Goal: Task Accomplishment & Management: Manage account settings

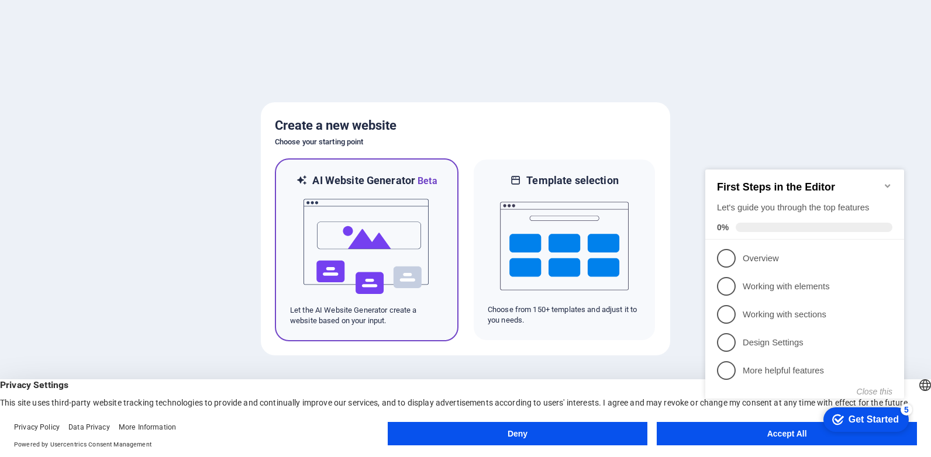
click at [354, 207] on img at bounding box center [366, 246] width 129 height 117
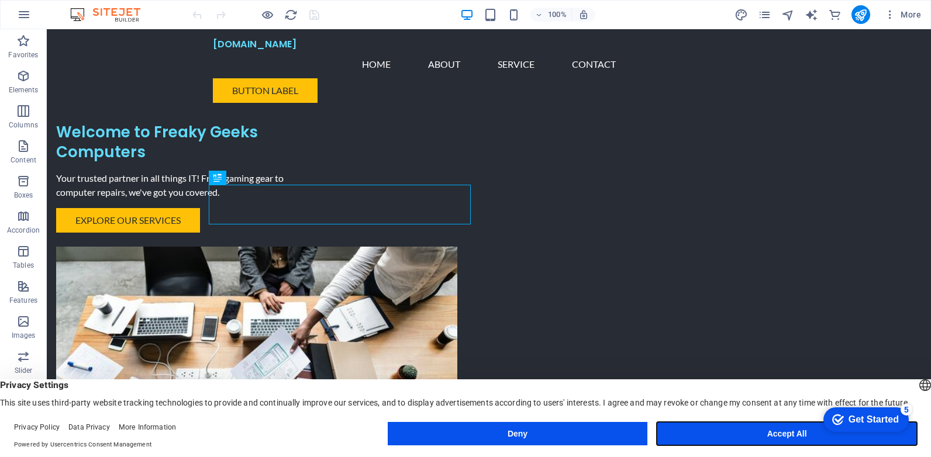
click at [742, 429] on button "Accept All" at bounding box center [787, 433] width 260 height 23
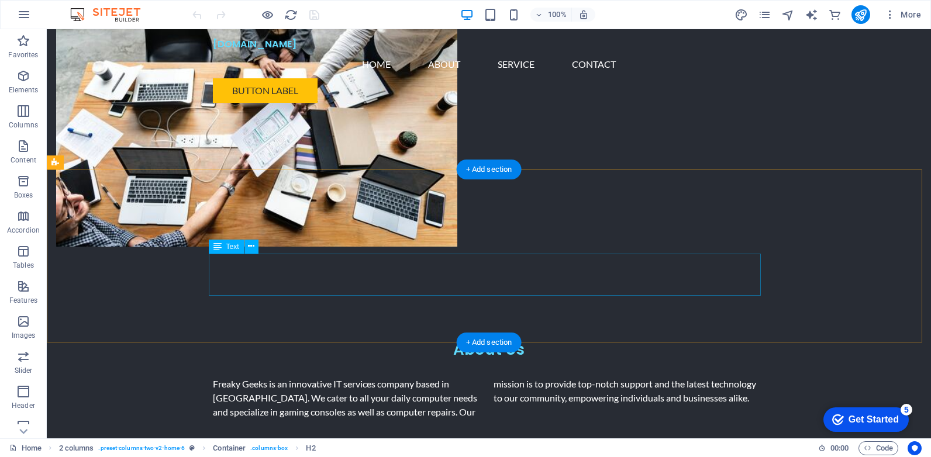
scroll to position [292, 0]
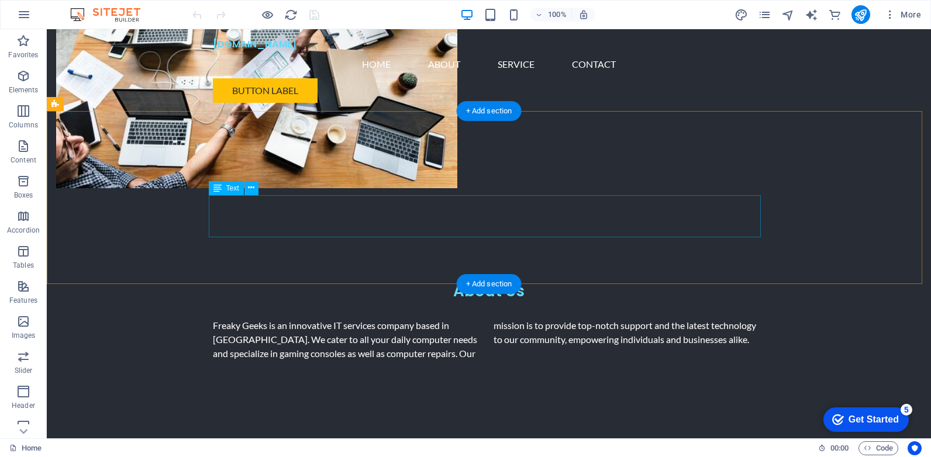
click at [444, 319] on div "Freaky Geeks is an innovative IT services company based in [GEOGRAPHIC_DATA]. W…" at bounding box center [489, 340] width 552 height 42
click at [445, 319] on div "Freaky Geeks is an innovative IT services company based in [GEOGRAPHIC_DATA]. W…" at bounding box center [489, 340] width 552 height 42
click at [441, 319] on div "Freaky Geeks is an innovative IT services company based in [GEOGRAPHIC_DATA]. W…" at bounding box center [489, 340] width 552 height 42
click at [413, 319] on div "Freaky Geeks is an innovative IT services company based in [GEOGRAPHIC_DATA]. W…" at bounding box center [489, 340] width 552 height 42
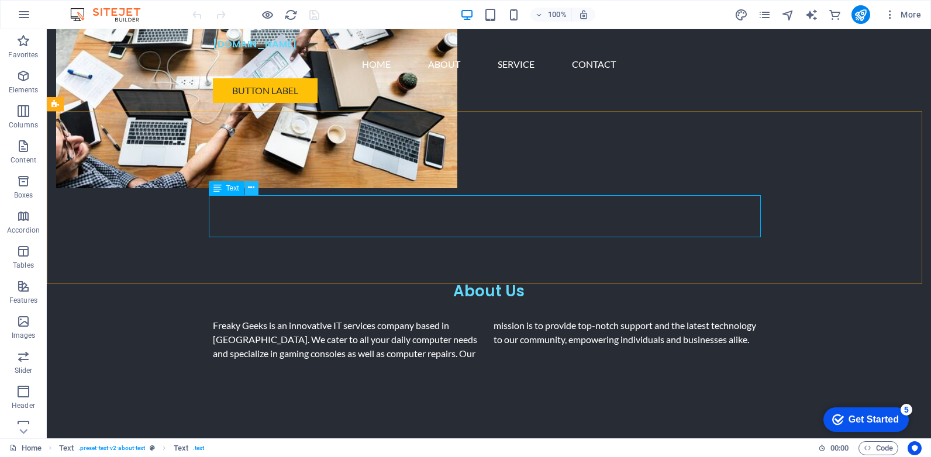
click at [250, 189] on icon at bounding box center [251, 188] width 6 height 12
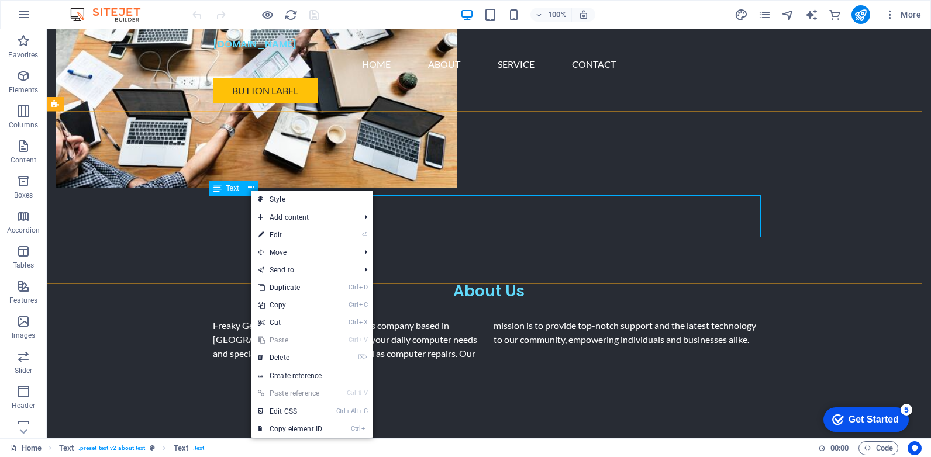
click at [215, 189] on icon at bounding box center [217, 188] width 8 height 14
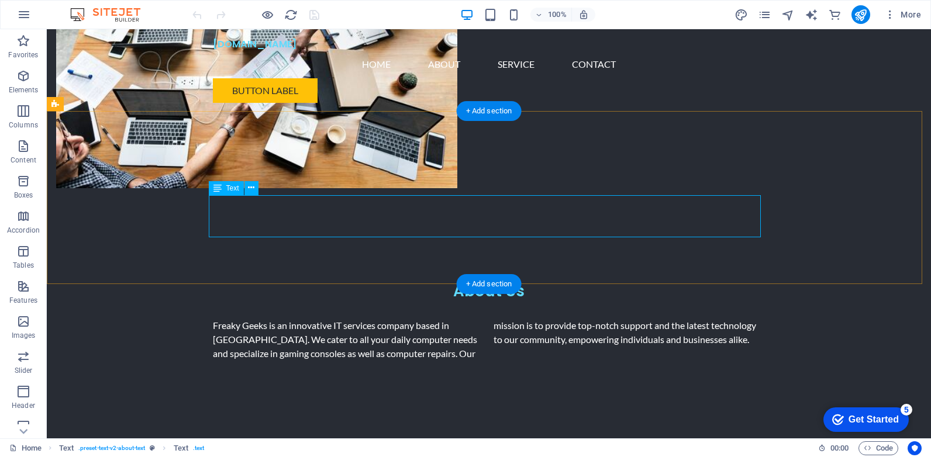
click at [485, 319] on div "Freaky Geeks is an innovative IT services company based in [GEOGRAPHIC_DATA]. W…" at bounding box center [489, 340] width 552 height 42
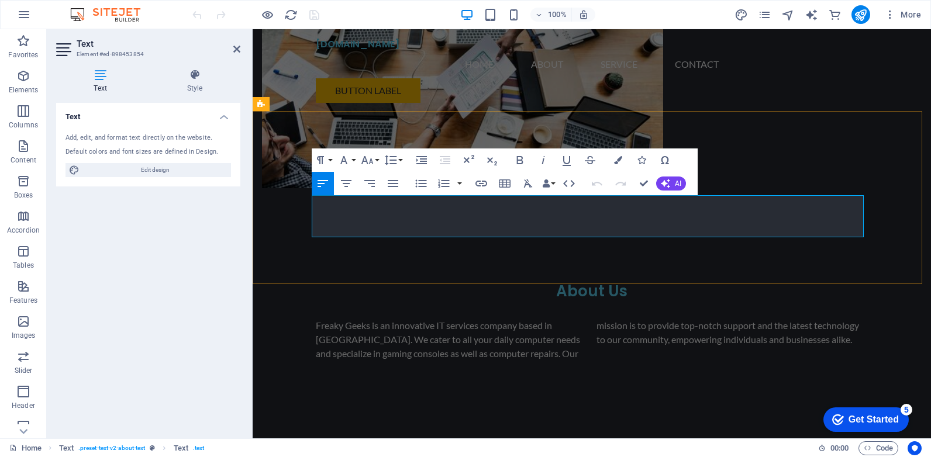
click at [544, 319] on p "Freaky Geeks is an innovative IT services company based in [GEOGRAPHIC_DATA]. W…" at bounding box center [592, 340] width 552 height 42
drag, startPoint x: 566, startPoint y: 232, endPoint x: 544, endPoint y: 233, distance: 22.2
click at [544, 319] on p "Freaky Geeks is an innovative IT services company based in Lydenburg. We cater …" at bounding box center [592, 340] width 552 height 42
click at [557, 319] on p "Freaky Geeks is an innovative IT services company based in Lydenburg. We cater …" at bounding box center [592, 340] width 552 height 42
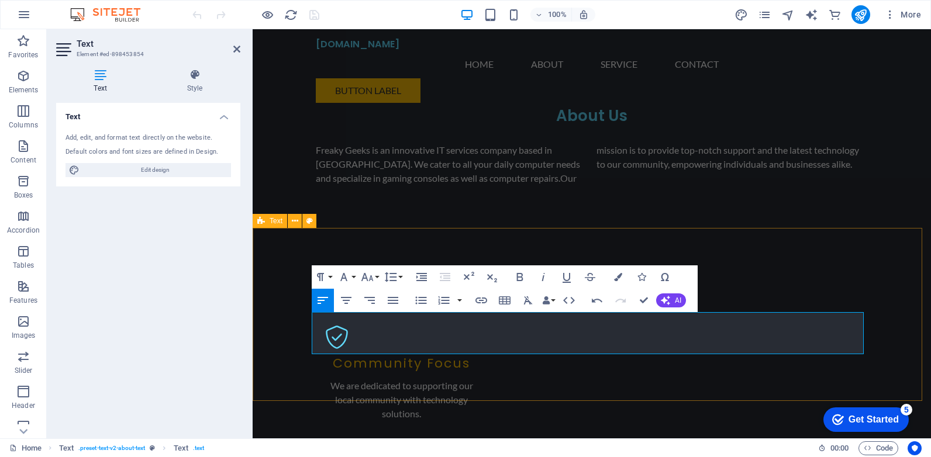
scroll to position [175, 0]
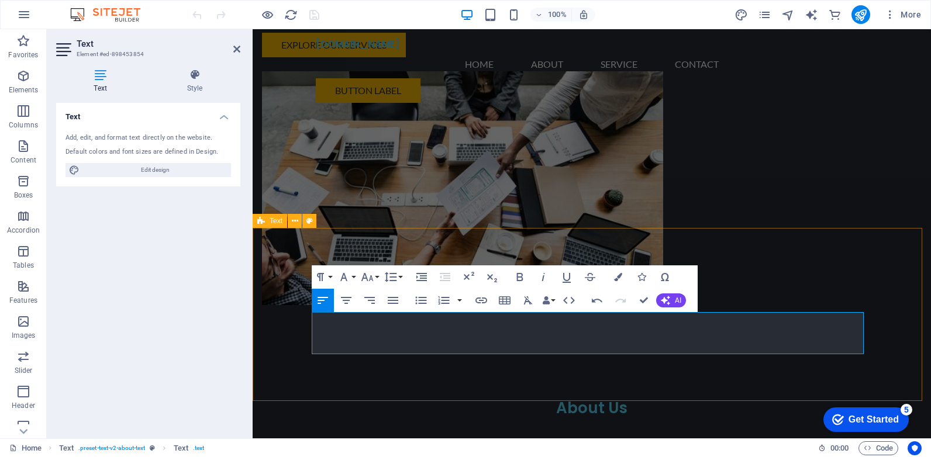
click at [783, 352] on div "About Us Freaky Geeks is an innovative IT services company based in Lydenburg. …" at bounding box center [592, 438] width 678 height 173
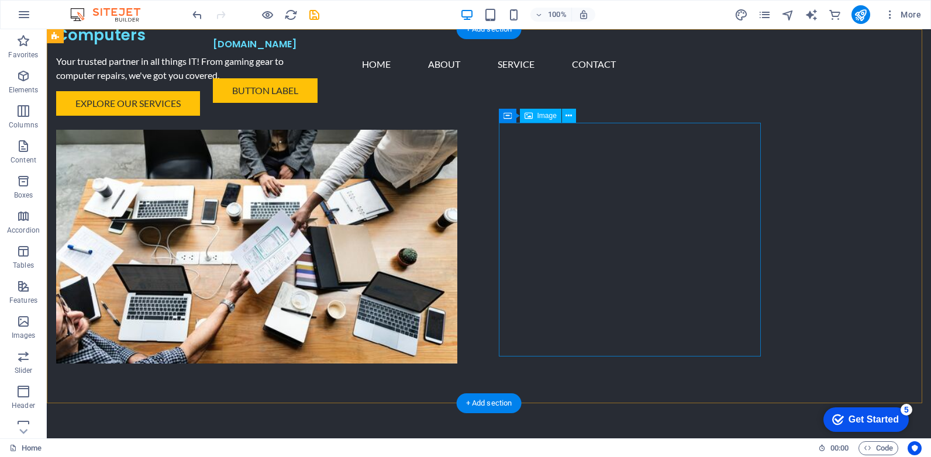
scroll to position [0, 0]
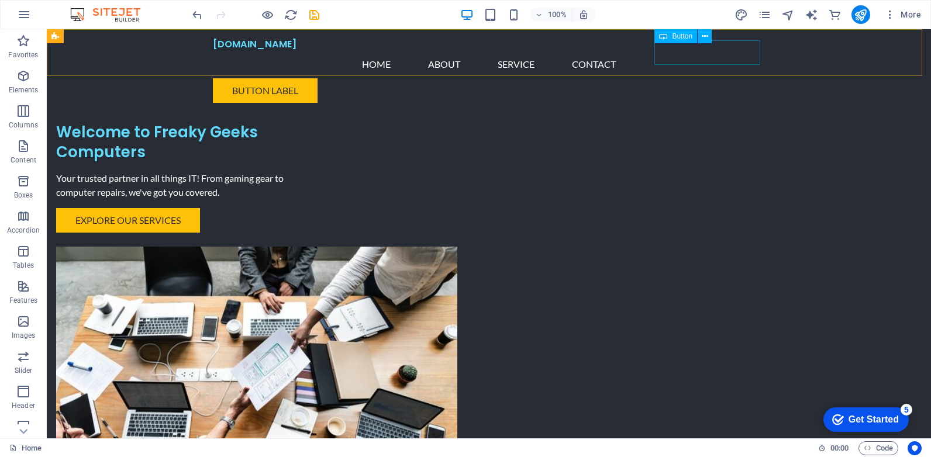
click at [707, 78] on div "Button label" at bounding box center [489, 90] width 552 height 25
click at [686, 78] on div "Button label" at bounding box center [489, 90] width 552 height 25
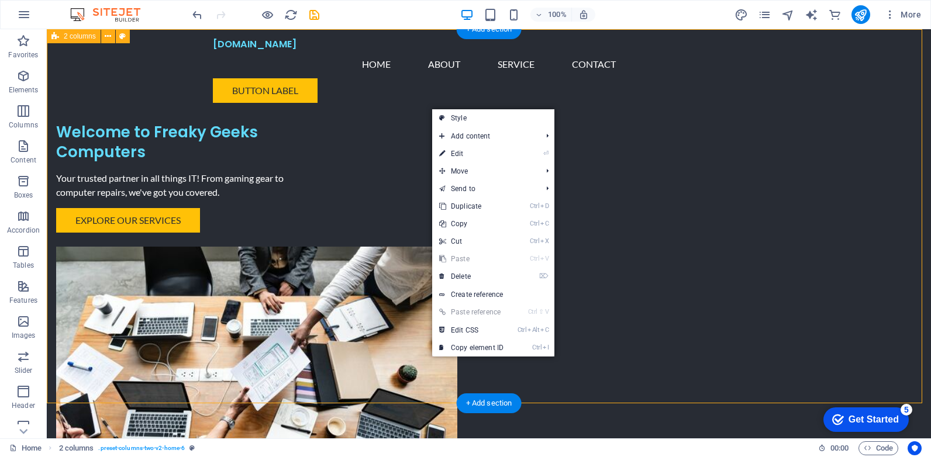
click at [121, 313] on div "Welcome to Freaky Geeks Computers Your trusted partner in all things IT! From g…" at bounding box center [489, 278] width 884 height 498
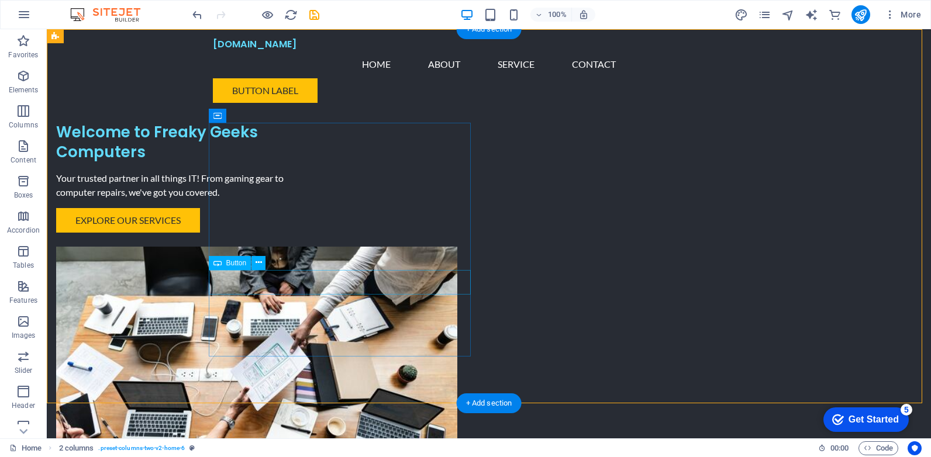
click at [305, 233] on div "Explore Our Services" at bounding box center [187, 220] width 262 height 25
click at [261, 263] on icon at bounding box center [258, 263] width 6 height 12
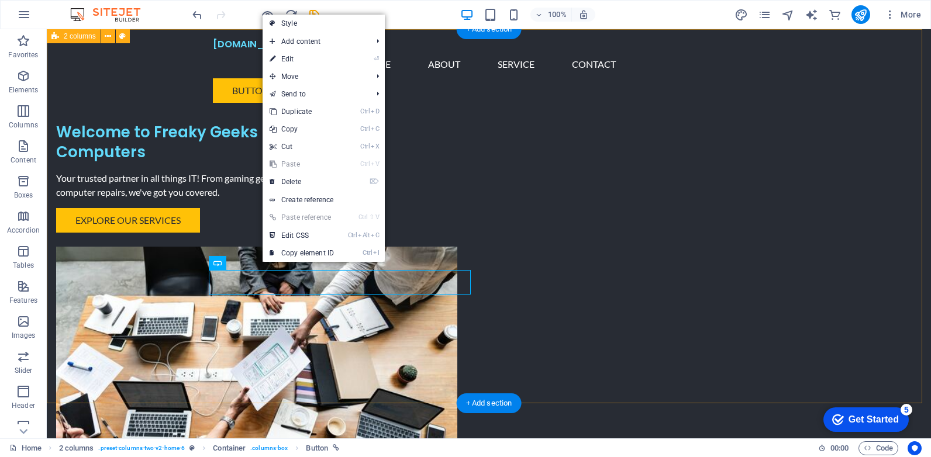
click at [115, 311] on div "Welcome to Freaky Geeks Computers Your trusted partner in all things IT! From g…" at bounding box center [489, 278] width 884 height 498
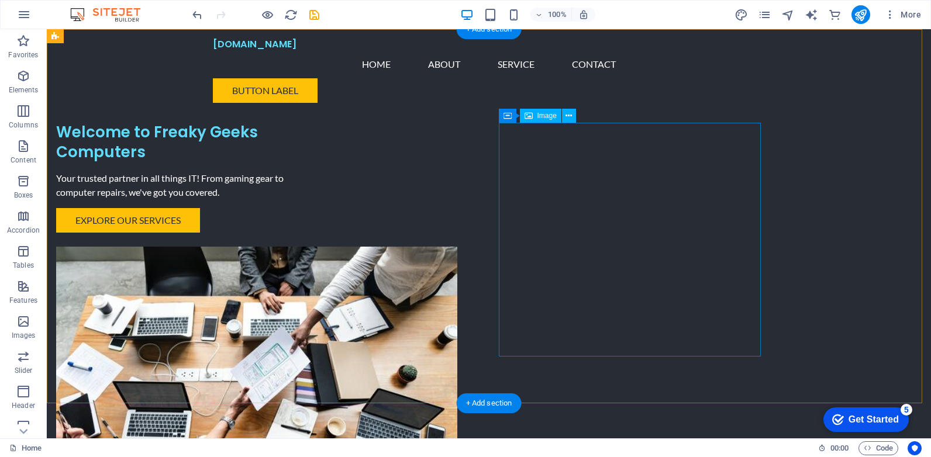
click at [318, 247] on figure at bounding box center [187, 364] width 262 height 234
select select "px"
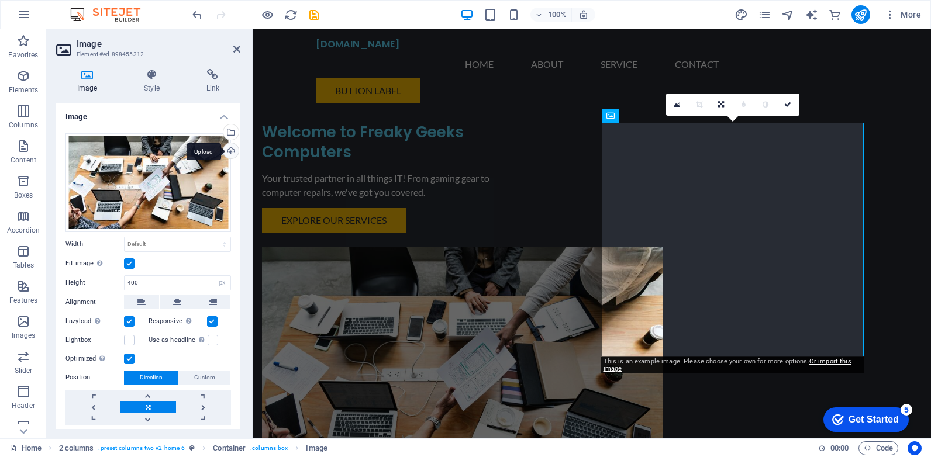
click at [228, 147] on div "Upload" at bounding box center [230, 152] width 18 height 18
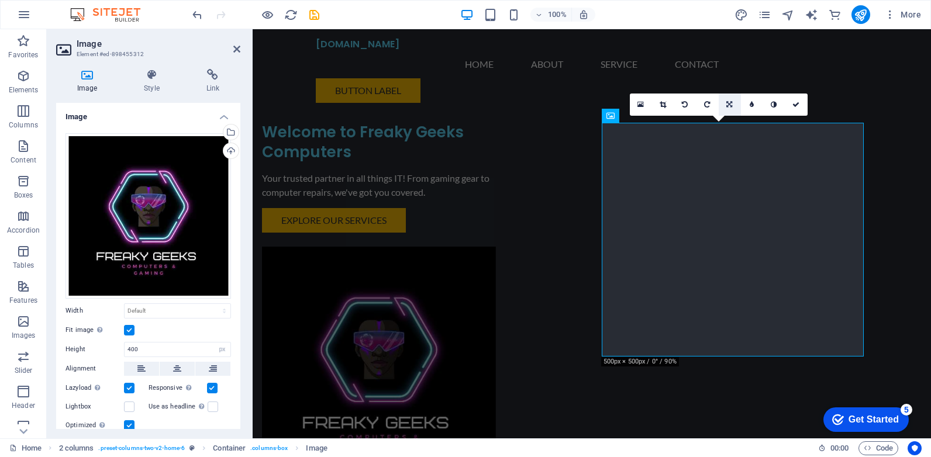
click at [725, 105] on link at bounding box center [730, 105] width 22 height 22
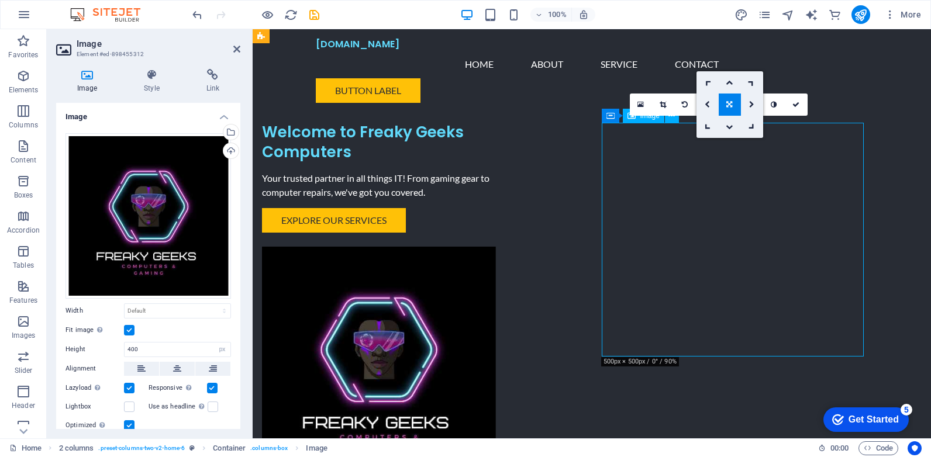
drag, startPoint x: 734, startPoint y: 217, endPoint x: 752, endPoint y: 216, distance: 18.1
click at [524, 247] on figure at bounding box center [393, 364] width 262 height 234
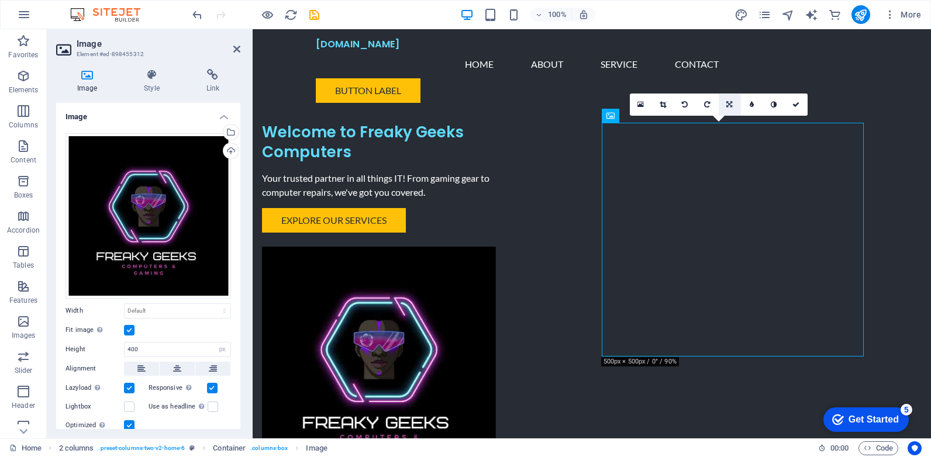
click at [727, 103] on icon at bounding box center [729, 104] width 6 height 7
click at [751, 82] on icon at bounding box center [752, 82] width 10 height 10
drag, startPoint x: 1004, startPoint y: 112, endPoint x: 755, endPoint y: 139, distance: 250.6
click at [751, 82] on div "Welcome to Freaky Geeks Computers Your trusted partner in all things IT! From g…" at bounding box center [592, 278] width 678 height 498
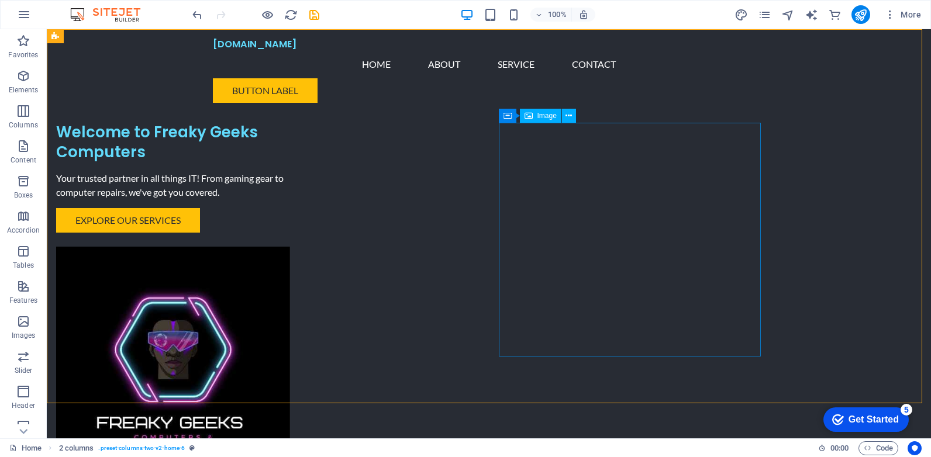
click at [318, 247] on figure at bounding box center [187, 364] width 262 height 234
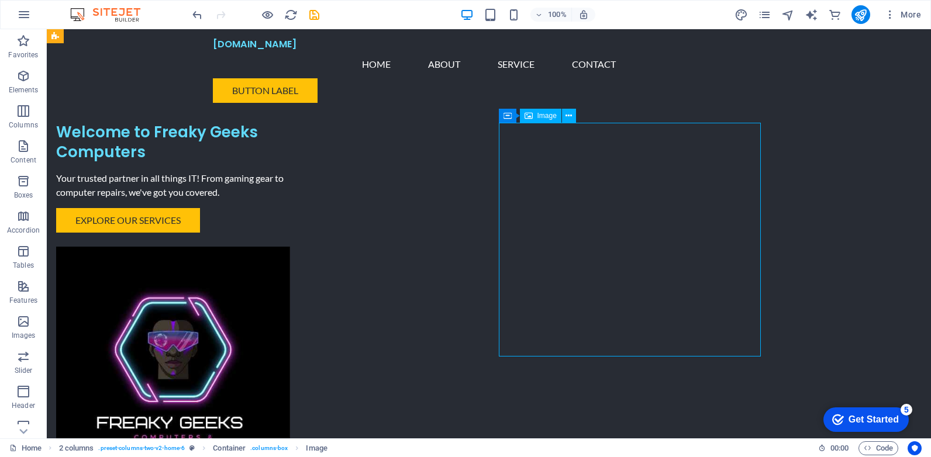
click at [318, 247] on figure at bounding box center [187, 364] width 262 height 234
click at [545, 115] on span "Image" at bounding box center [546, 115] width 19 height 7
click at [318, 247] on figure at bounding box center [187, 364] width 262 height 234
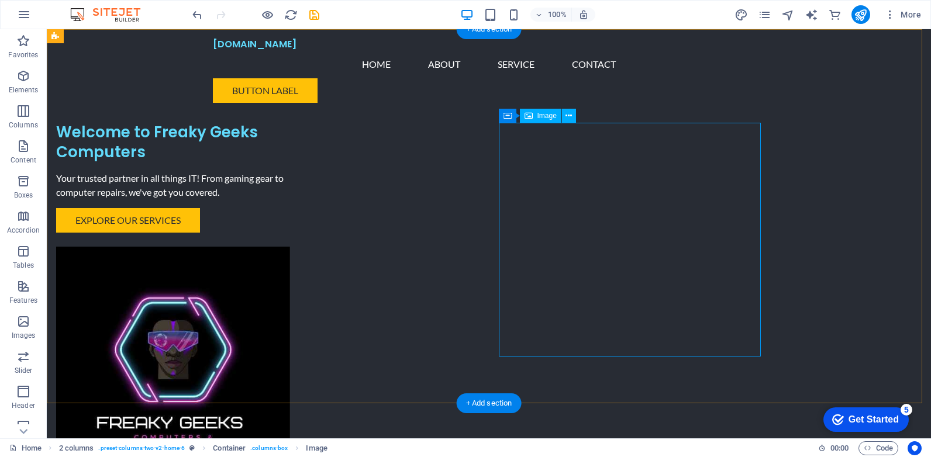
select select "px"
click at [318, 277] on figure at bounding box center [187, 364] width 262 height 234
select select "px"
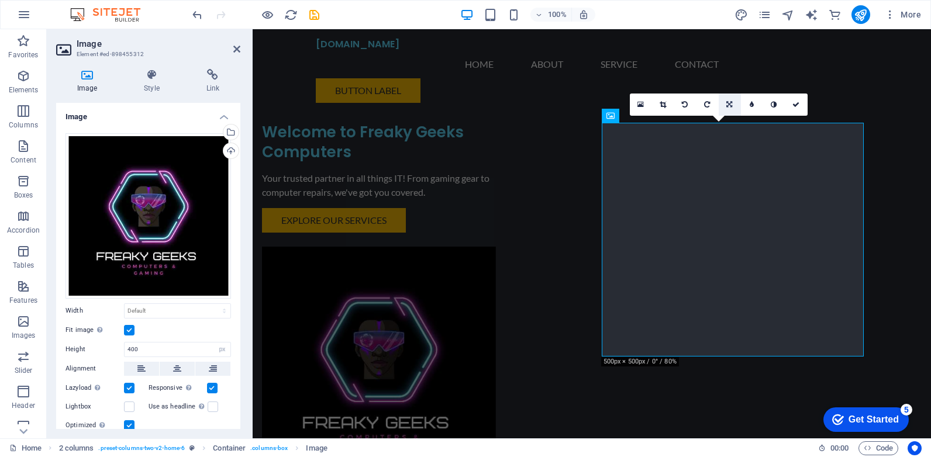
click at [727, 105] on icon at bounding box center [729, 104] width 6 height 7
click at [752, 105] on icon at bounding box center [751, 104] width 5 height 7
click at [730, 103] on icon at bounding box center [729, 104] width 5 height 7
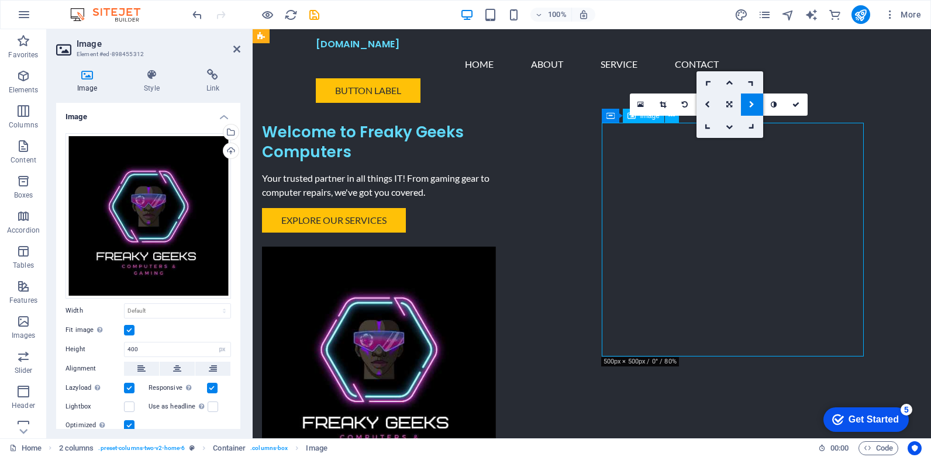
drag, startPoint x: 711, startPoint y: 210, endPoint x: 709, endPoint y: 203, distance: 7.2
click at [524, 247] on figure at bounding box center [393, 364] width 262 height 234
drag, startPoint x: 711, startPoint y: 212, endPoint x: 681, endPoint y: 220, distance: 31.6
click at [524, 247] on figure at bounding box center [393, 364] width 262 height 234
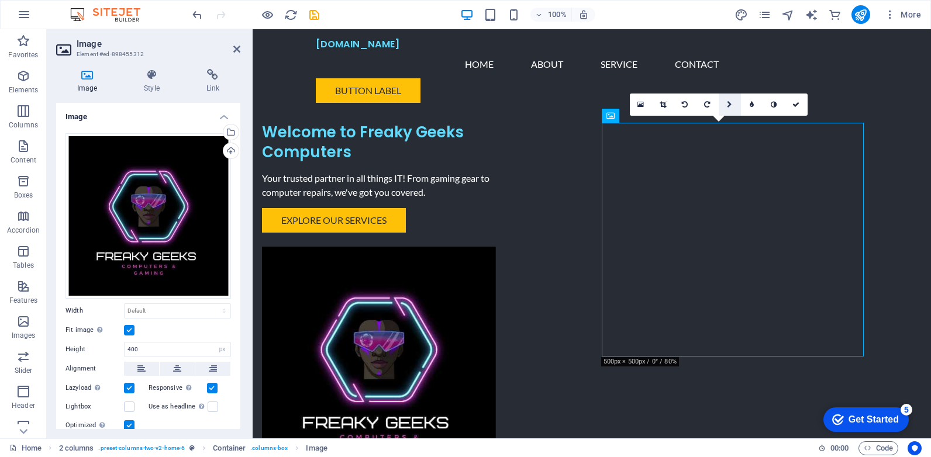
click at [728, 101] on icon at bounding box center [729, 104] width 5 height 7
click at [729, 102] on icon at bounding box center [729, 104] width 6 height 7
click at [504, 374] on div "Welcome to Freaky Geeks Computers Your trusted partner in all things IT! From g…" at bounding box center [592, 278] width 678 height 498
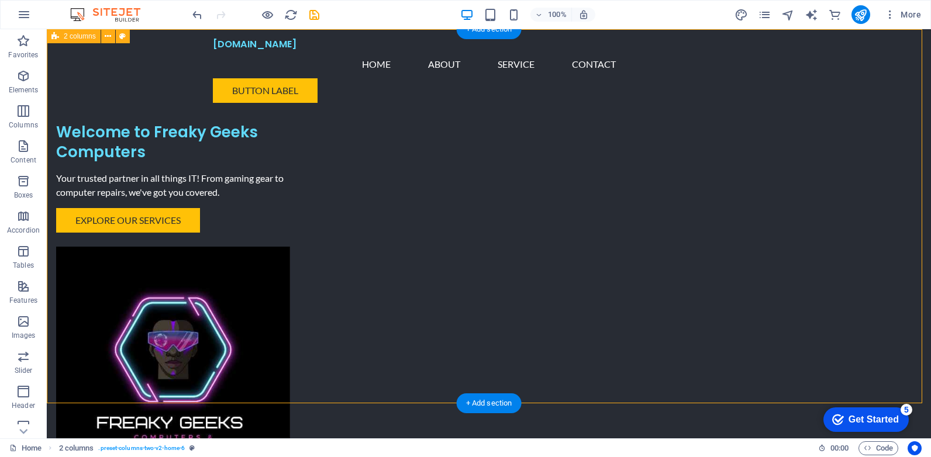
click at [112, 242] on div "Welcome to Freaky Geeks Computers Your trusted partner in all things IT! From g…" at bounding box center [489, 278] width 884 height 498
click at [283, 233] on div "Explore Our Services" at bounding box center [187, 220] width 262 height 25
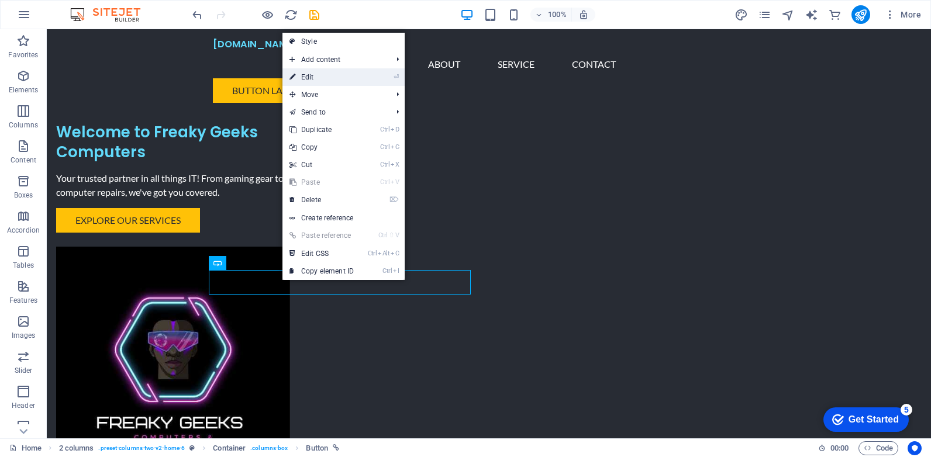
click at [334, 84] on link "⏎ Edit" at bounding box center [321, 77] width 78 height 18
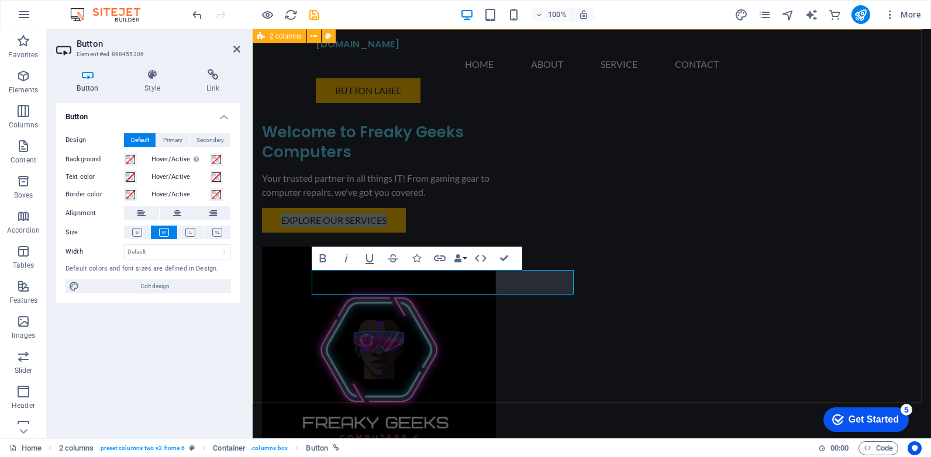
click at [272, 362] on div "Welcome to Freaky Geeks Computers Your trusted partner in all things IT! From g…" at bounding box center [592, 278] width 678 height 498
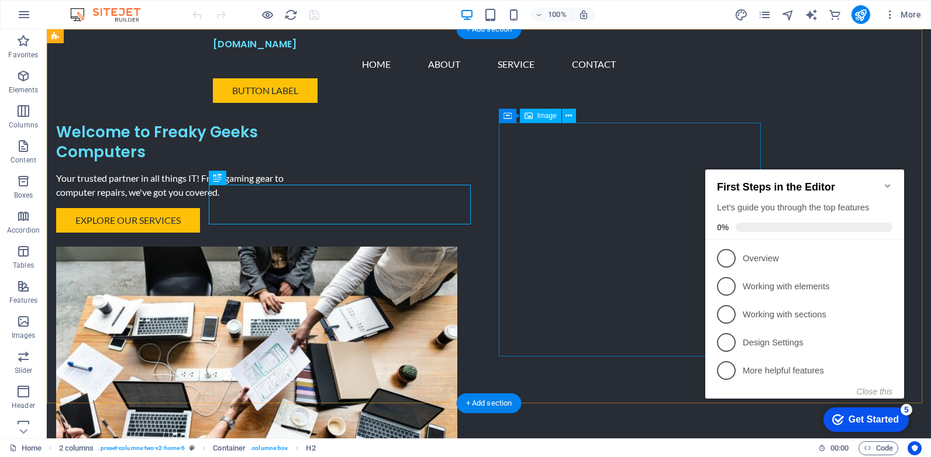
click at [318, 283] on figure at bounding box center [187, 364] width 262 height 234
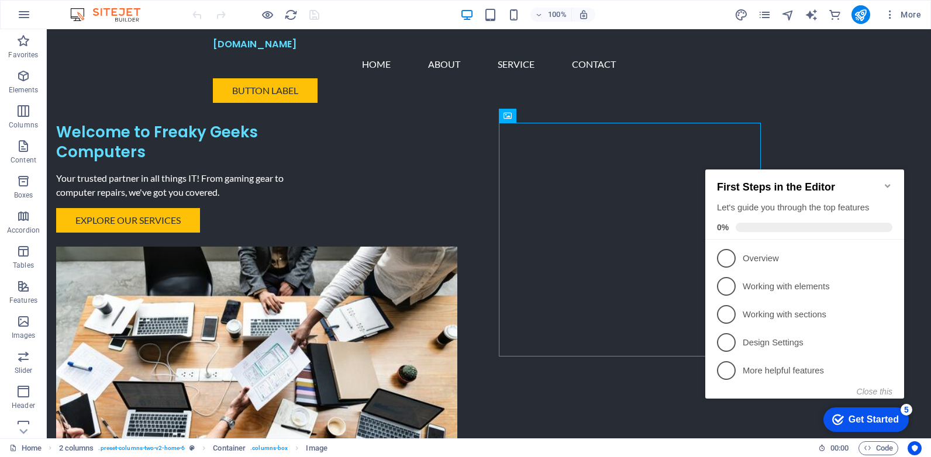
click at [889, 184] on icon "Minimize checklist" at bounding box center [887, 186] width 5 height 4
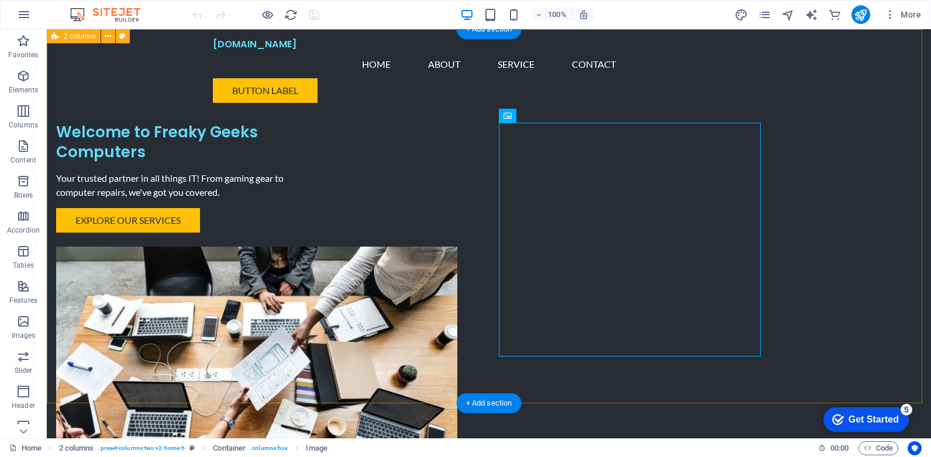
scroll to position [292, 0]
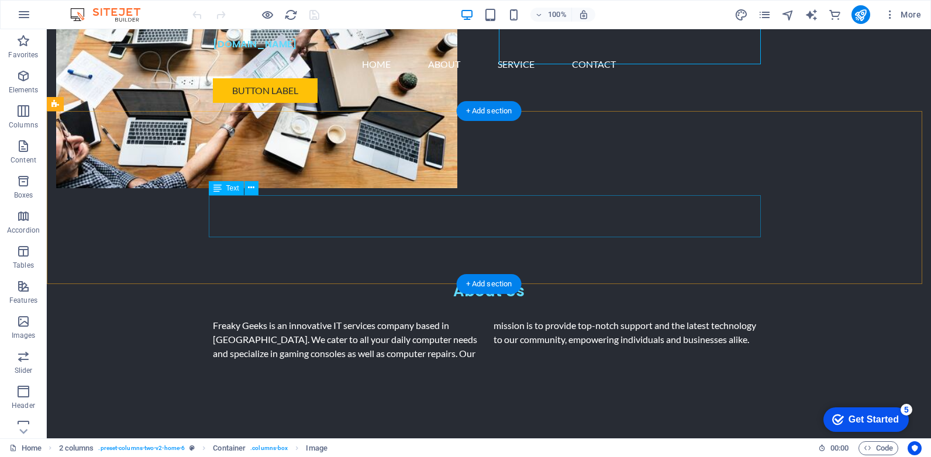
click at [441, 319] on div "Freaky Geeks is an innovative IT services company based in [GEOGRAPHIC_DATA]. W…" at bounding box center [489, 340] width 552 height 42
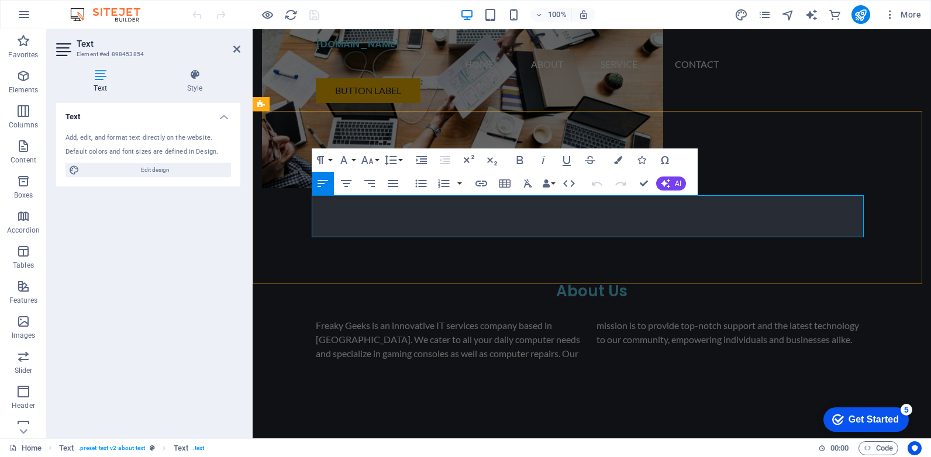
click at [543, 319] on p "Freaky Geeks is an innovative IT services company based in [GEOGRAPHIC_DATA]. W…" at bounding box center [592, 340] width 552 height 42
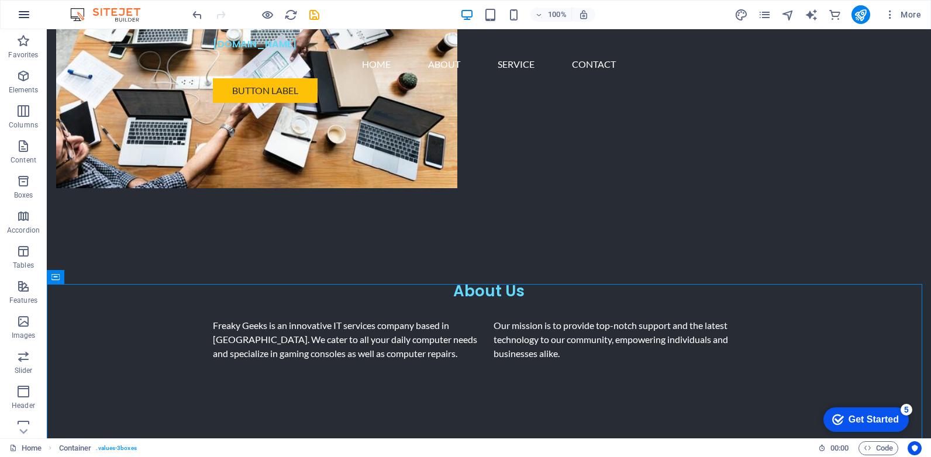
click at [26, 18] on icon "button" at bounding box center [24, 15] width 14 height 14
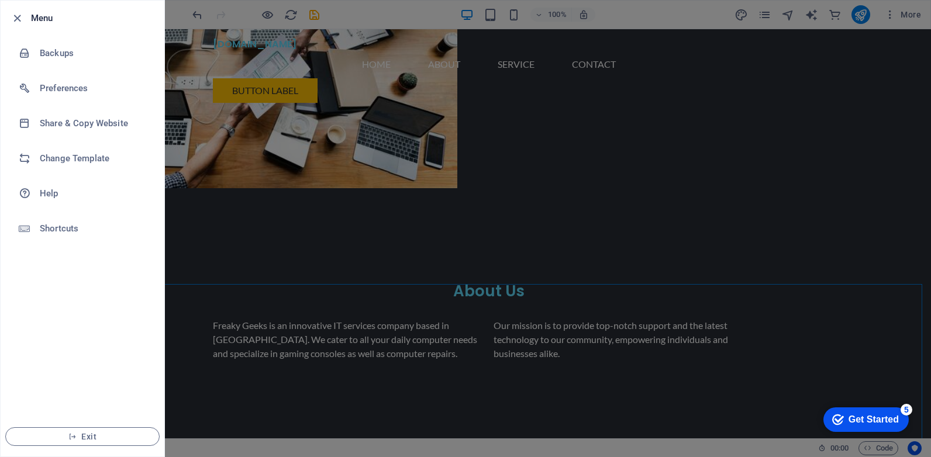
drag, startPoint x: 235, startPoint y: 132, endPoint x: 236, endPoint y: 126, distance: 6.0
click at [236, 129] on div at bounding box center [465, 228] width 931 height 457
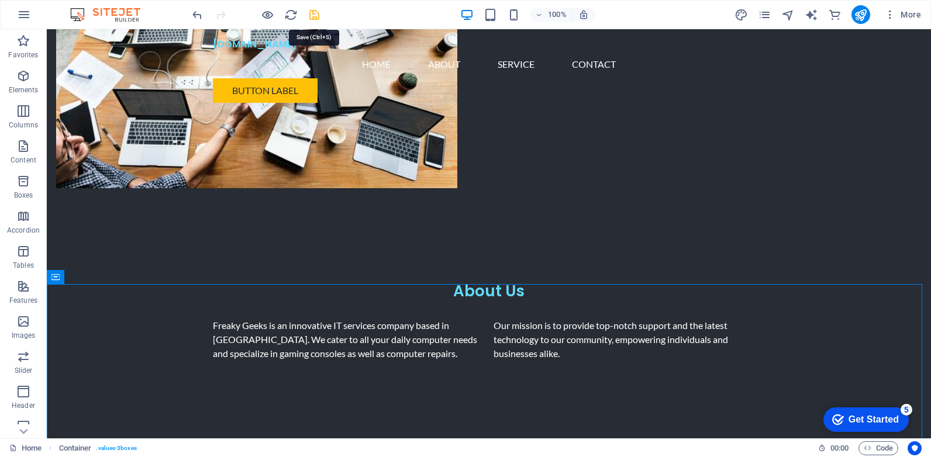
click at [312, 16] on icon "save" at bounding box center [314, 14] width 13 height 13
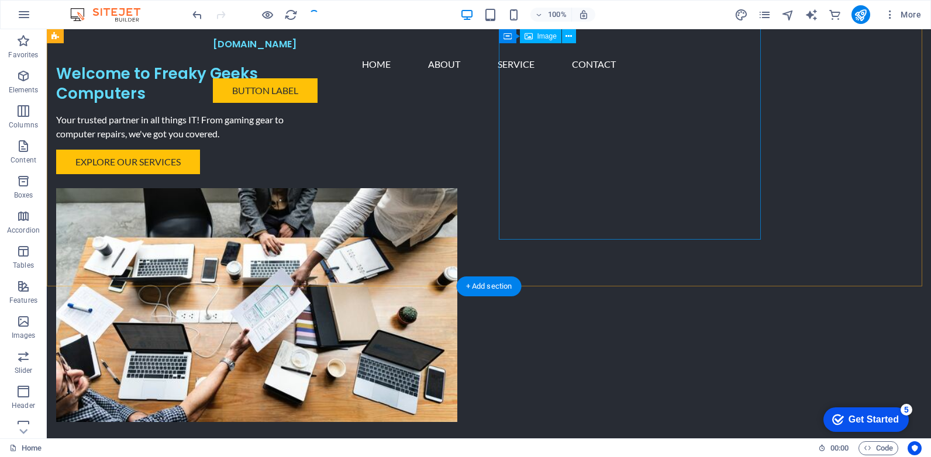
scroll to position [0, 0]
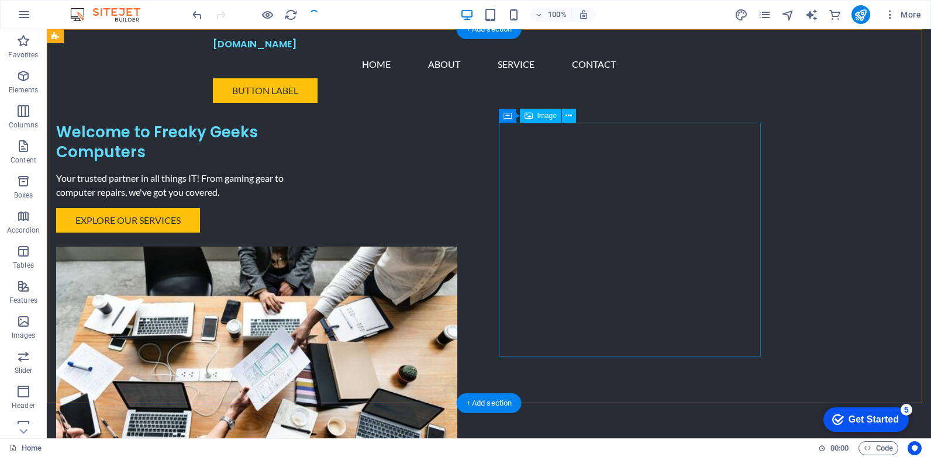
click at [318, 247] on figure at bounding box center [187, 364] width 262 height 234
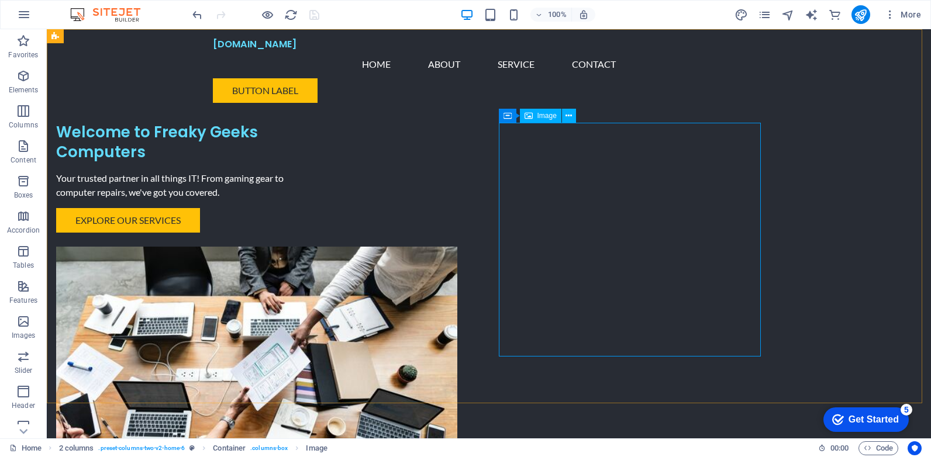
click at [540, 117] on span "Image" at bounding box center [546, 115] width 19 height 7
click at [318, 258] on figure at bounding box center [187, 364] width 262 height 234
click at [318, 261] on figure at bounding box center [187, 364] width 262 height 234
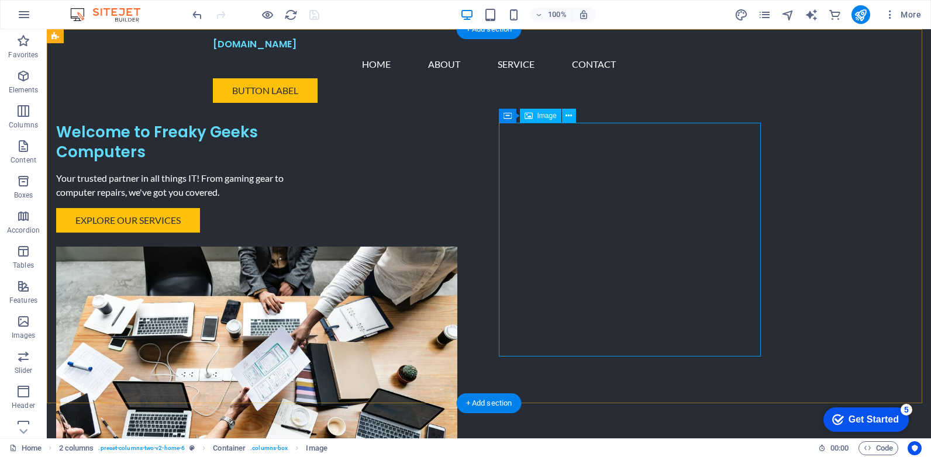
select select "px"
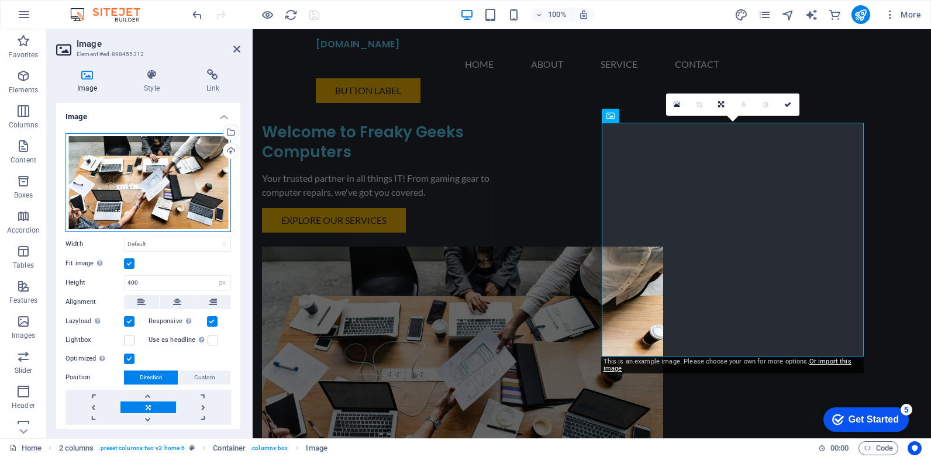
click at [177, 161] on div "Drag files here, click to choose files or select files from Files or our free s…" at bounding box center [147, 182] width 165 height 99
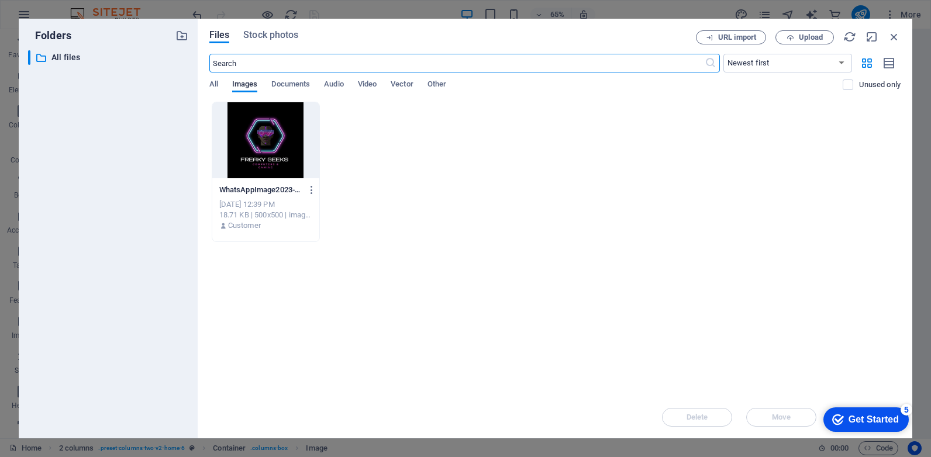
click at [272, 157] on div at bounding box center [266, 140] width 108 height 76
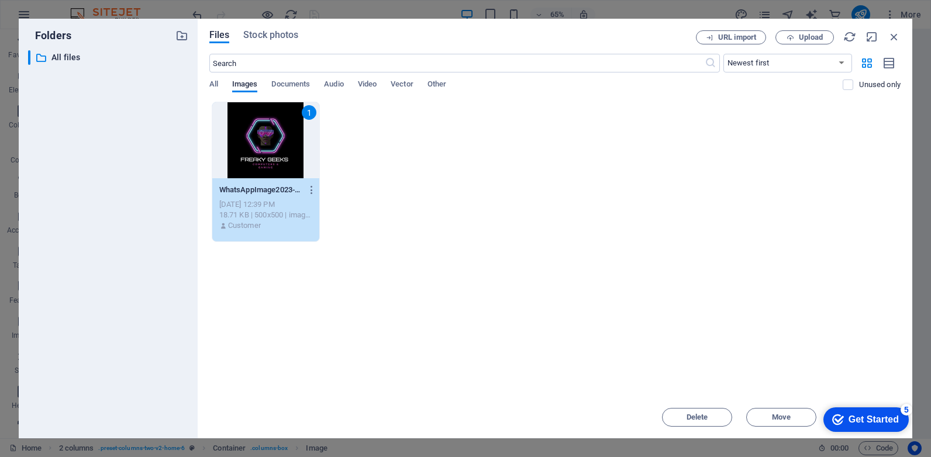
click at [272, 157] on div "1" at bounding box center [266, 140] width 108 height 76
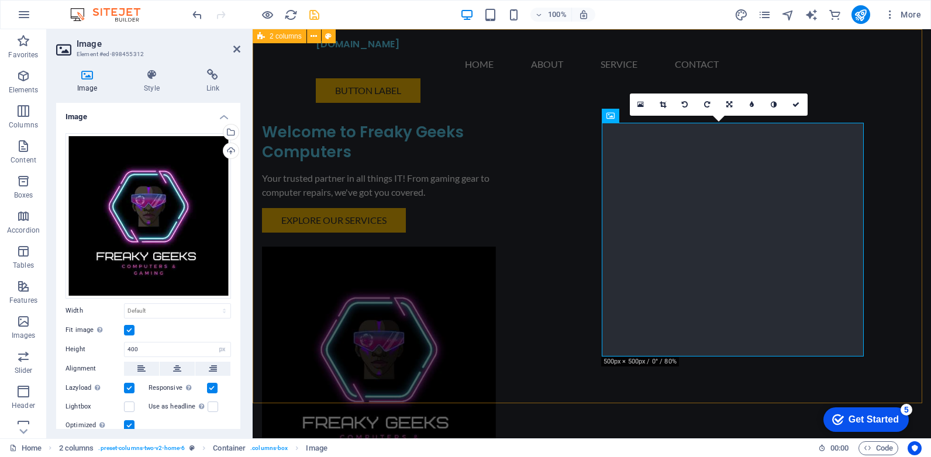
click at [529, 386] on div "Welcome to Freaky Geeks Computers Your trusted partner in all things IT! From g…" at bounding box center [592, 278] width 678 height 498
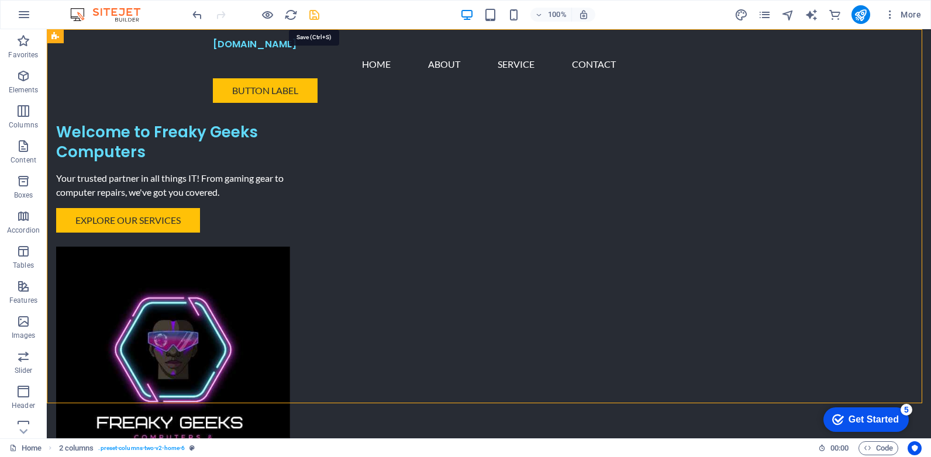
click at [313, 20] on icon "save" at bounding box center [314, 14] width 13 height 13
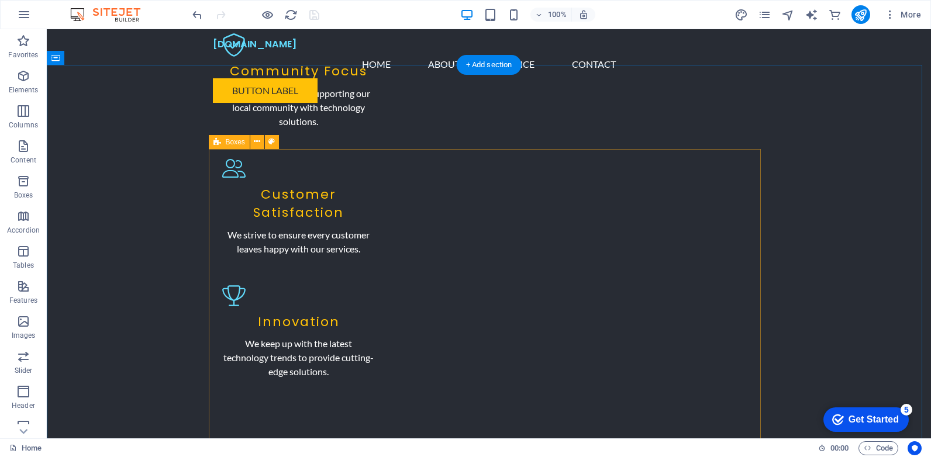
scroll to position [819, 0]
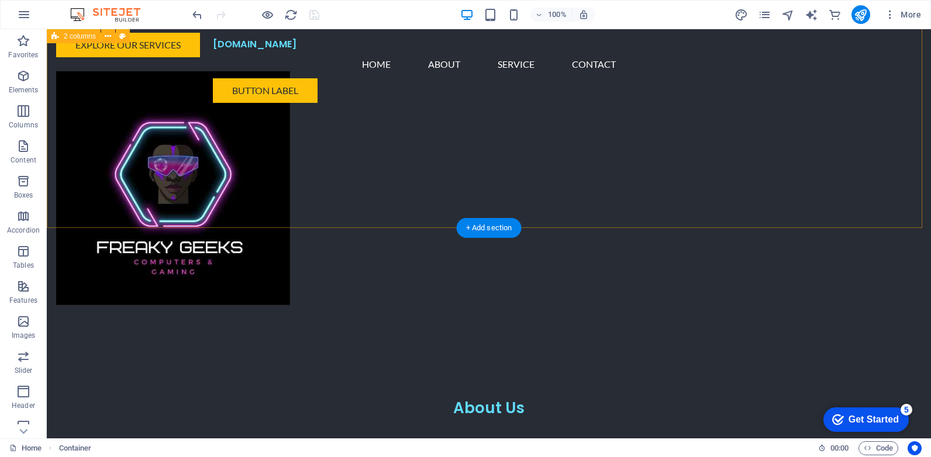
scroll to position [0, 0]
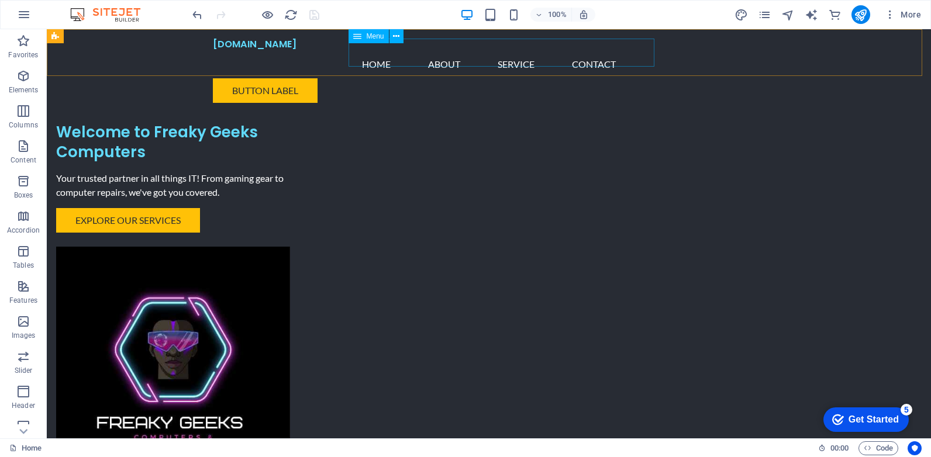
click at [537, 56] on nav "Home About Service Contact" at bounding box center [489, 64] width 552 height 28
click at [528, 50] on nav "Home About Service Contact" at bounding box center [489, 64] width 552 height 28
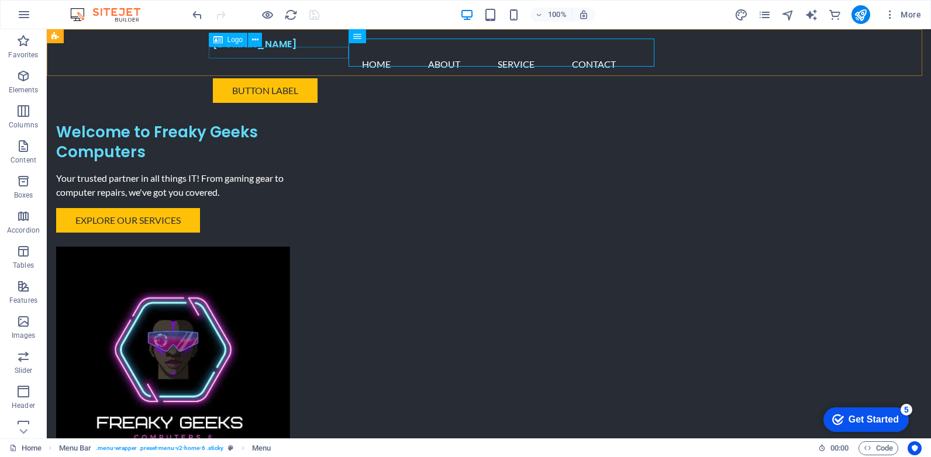
click at [294, 50] on div "[DOMAIN_NAME]" at bounding box center [489, 45] width 552 height 12
click at [293, 50] on div "[DOMAIN_NAME]" at bounding box center [489, 45] width 552 height 12
select select "px"
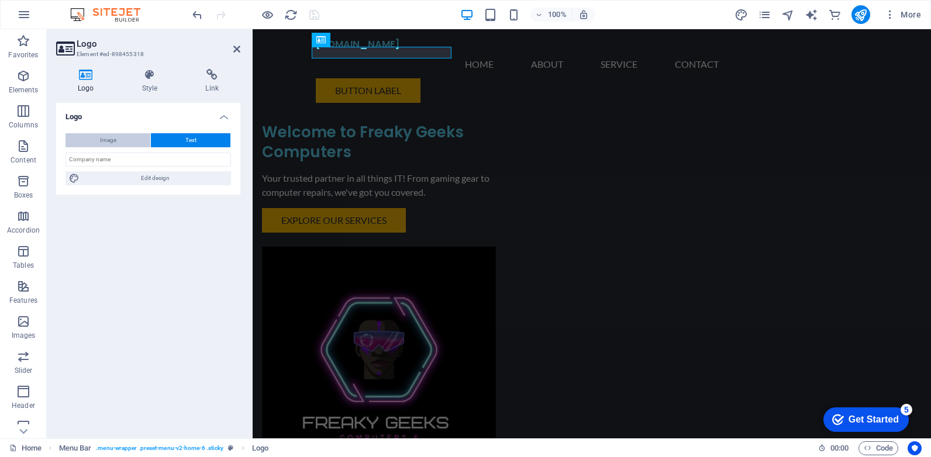
click at [130, 143] on button "Image" at bounding box center [107, 140] width 85 height 14
select select "DISABLED_OPTION_VALUE"
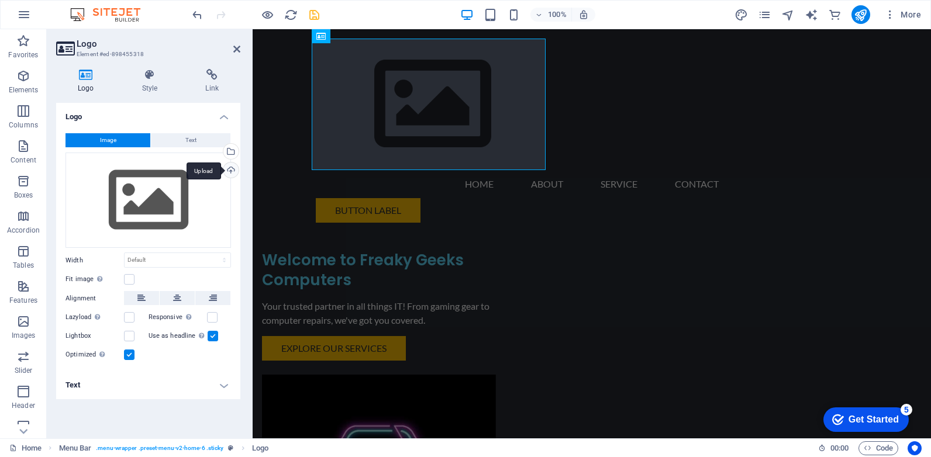
click at [232, 167] on div "Upload" at bounding box center [230, 172] width 18 height 18
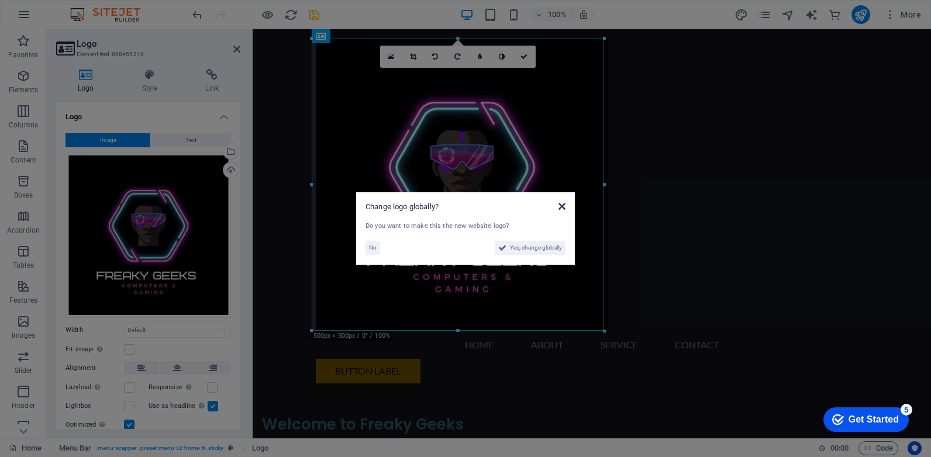
click at [561, 208] on icon at bounding box center [561, 206] width 7 height 9
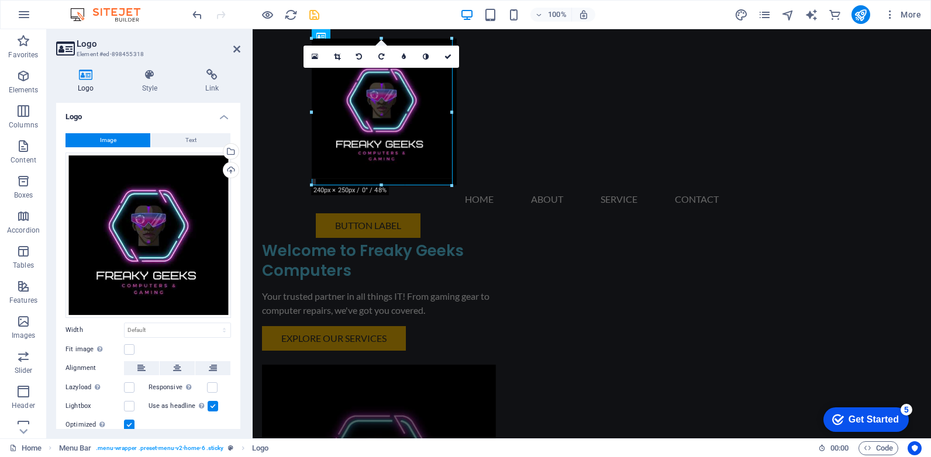
drag, startPoint x: 602, startPoint y: 331, endPoint x: 451, endPoint y: 87, distance: 288.0
type input "241"
select select "px"
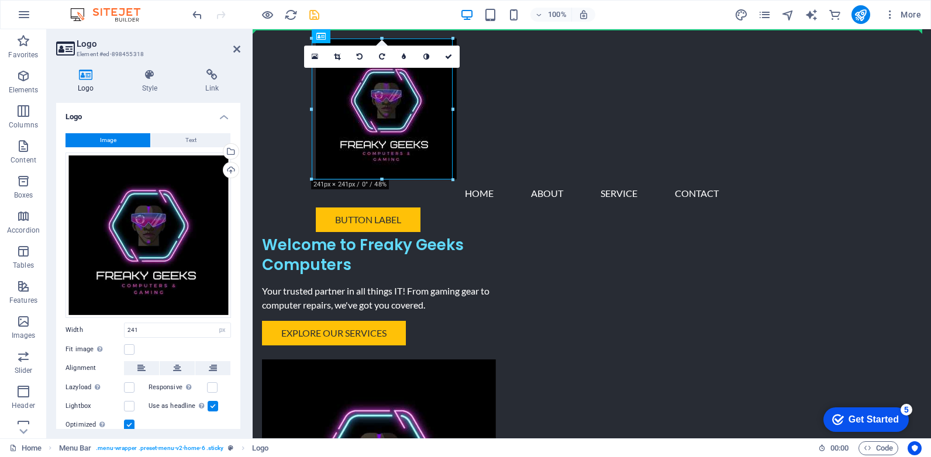
drag, startPoint x: 393, startPoint y: 105, endPoint x: 560, endPoint y: 67, distance: 170.9
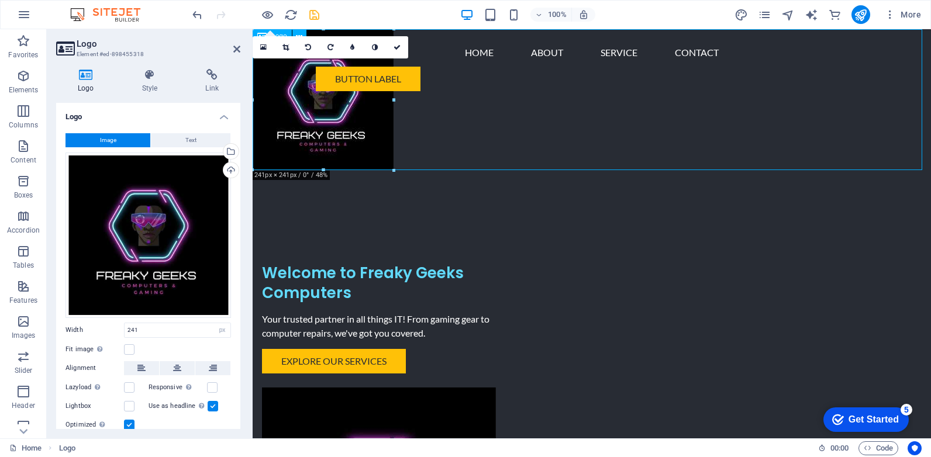
click at [530, 136] on div at bounding box center [592, 99] width 678 height 141
click at [650, 240] on div "Welcome to Freaky Geeks Computers Your trusted partner in all things IT! From g…" at bounding box center [592, 419] width 678 height 498
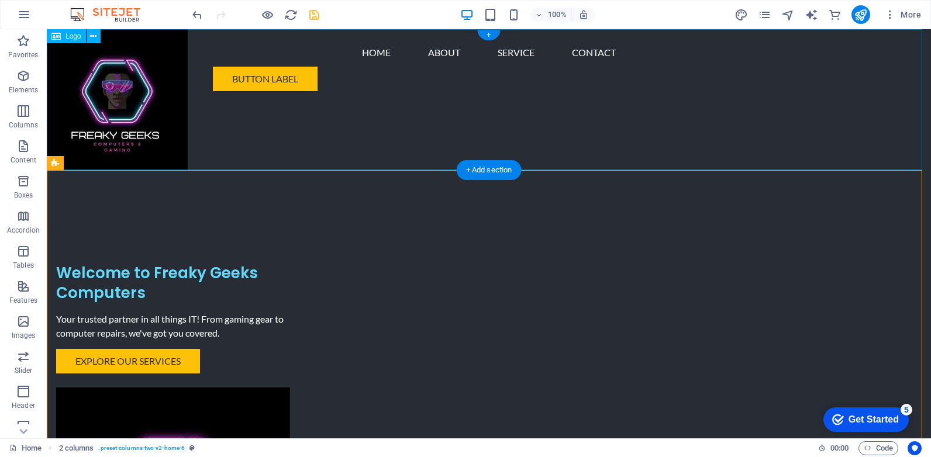
click at [143, 103] on div at bounding box center [489, 99] width 884 height 141
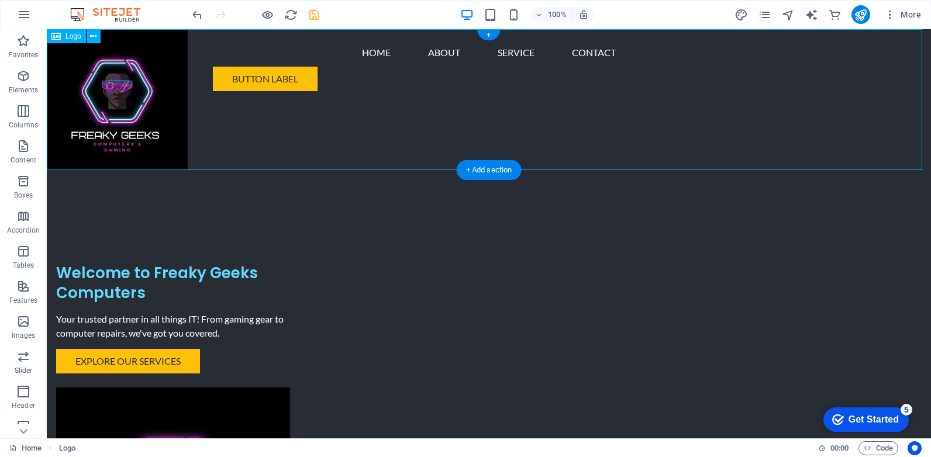
click at [146, 102] on div at bounding box center [489, 99] width 884 height 141
select select "px"
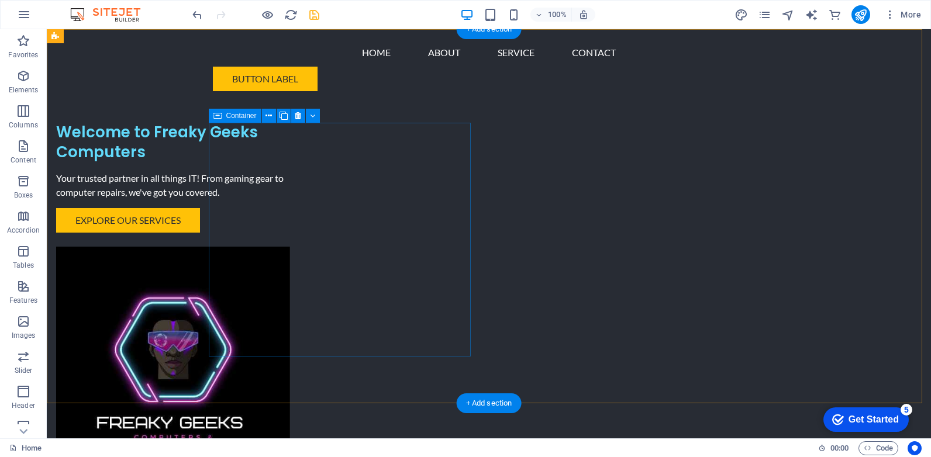
click at [213, 127] on div "Welcome to Freaky Geeks Computers Your trusted partner in all things IT! From g…" at bounding box center [187, 178] width 262 height 110
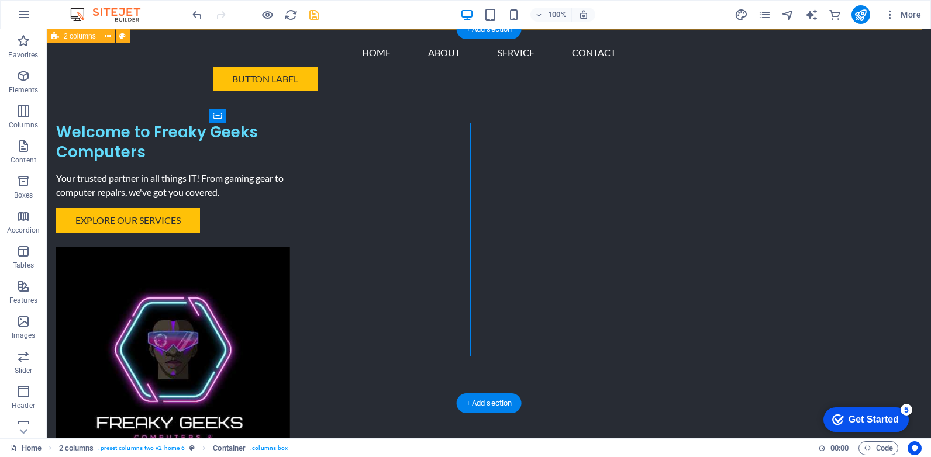
click at [80, 172] on div "Welcome to Freaky Geeks Computers Your trusted partner in all things IT! From g…" at bounding box center [489, 278] width 884 height 498
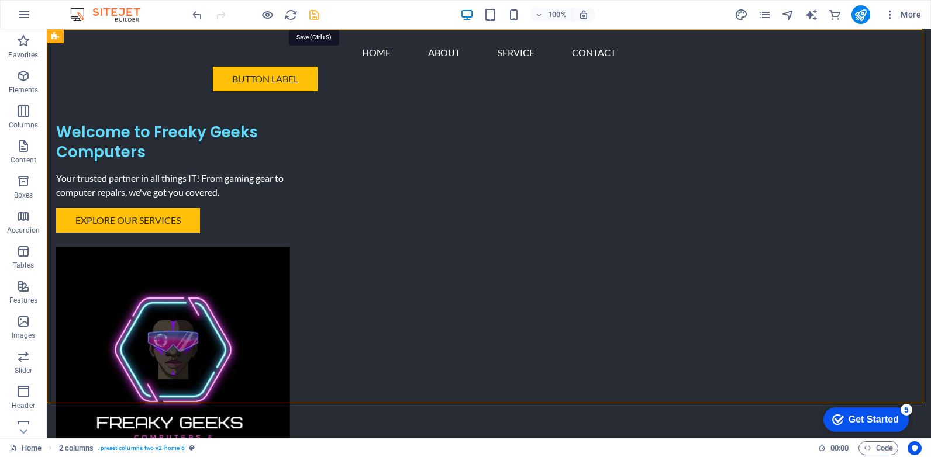
click at [313, 19] on icon "save" at bounding box center [314, 14] width 13 height 13
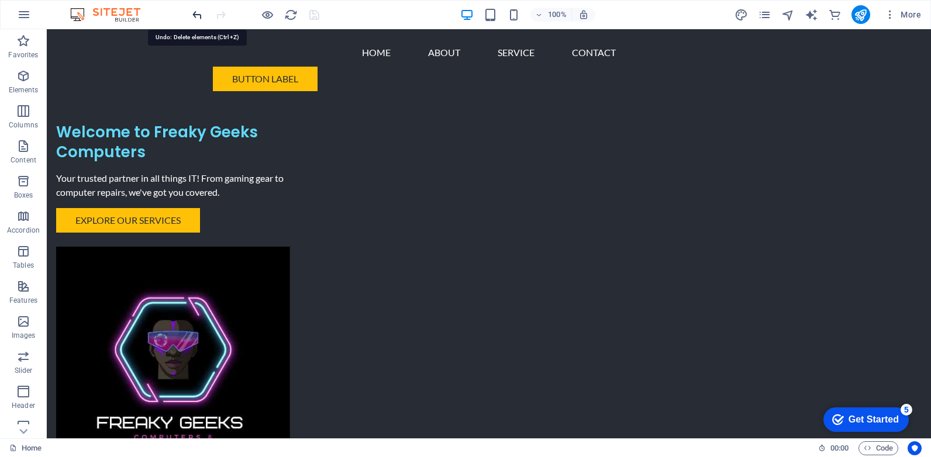
click at [199, 13] on icon "undo" at bounding box center [197, 14] width 13 height 13
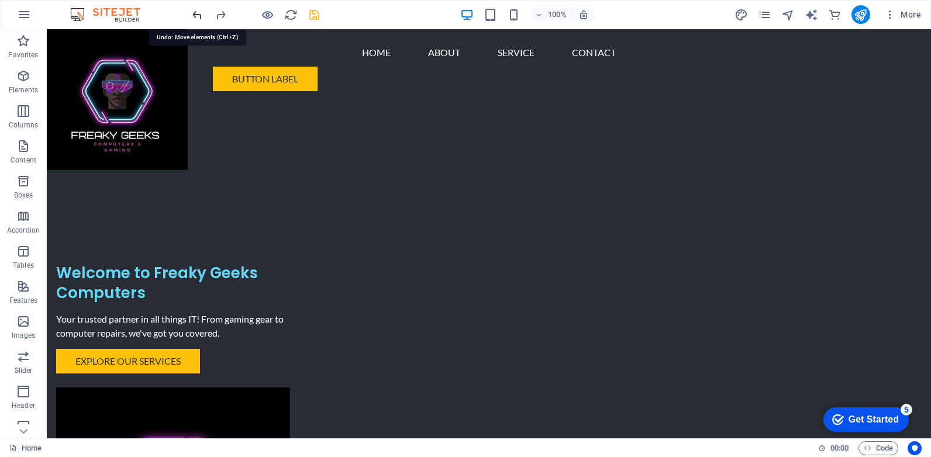
click at [199, 13] on icon "undo" at bounding box center [197, 14] width 13 height 13
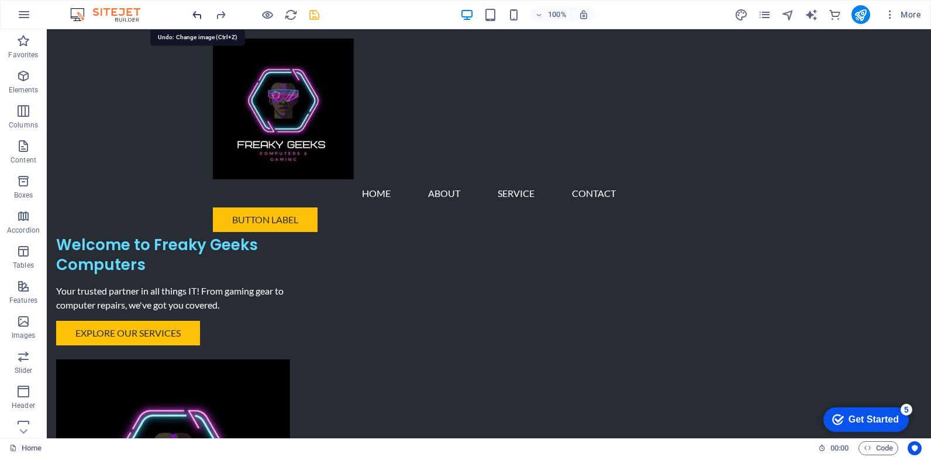
click at [199, 13] on icon "undo" at bounding box center [197, 14] width 13 height 13
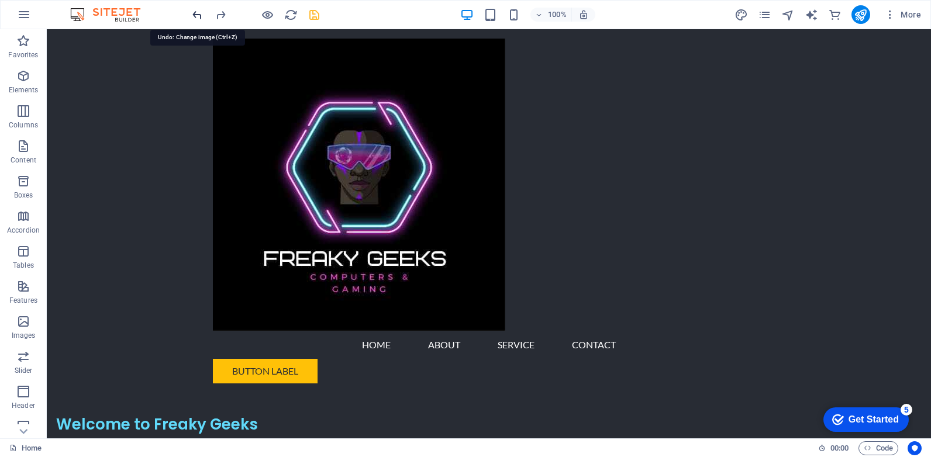
click at [199, 13] on icon "undo" at bounding box center [197, 14] width 13 height 13
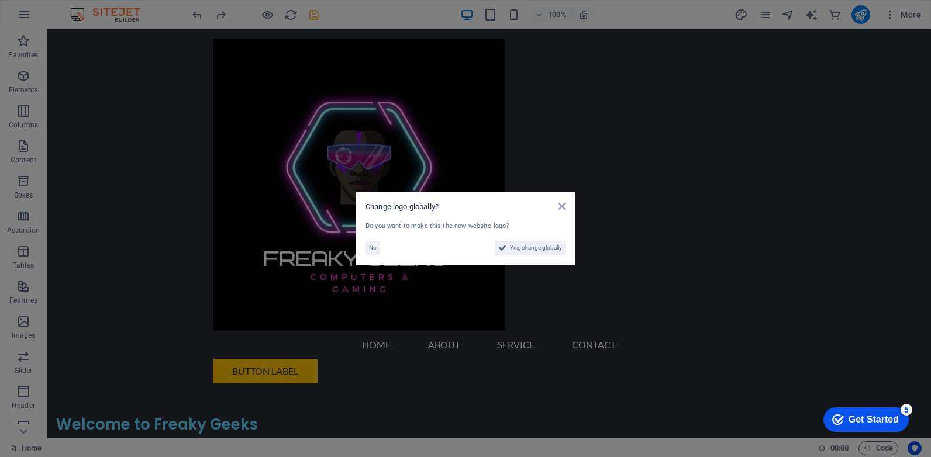
click at [364, 244] on div "Change logo globally? Do you want to make this the new website logo? No Yes, ch…" at bounding box center [465, 228] width 219 height 72
click at [370, 245] on span "No" at bounding box center [373, 248] width 8 height 14
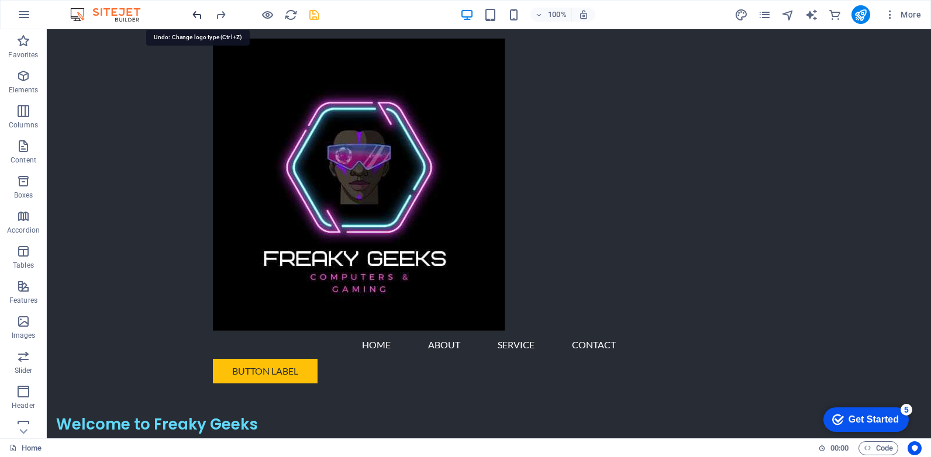
click at [200, 15] on icon "undo" at bounding box center [197, 14] width 13 height 13
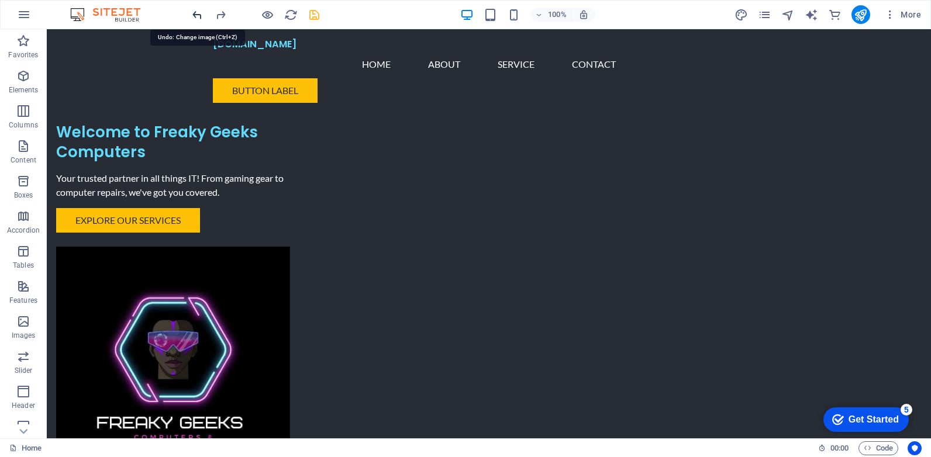
click at [199, 15] on icon "undo" at bounding box center [197, 14] width 13 height 13
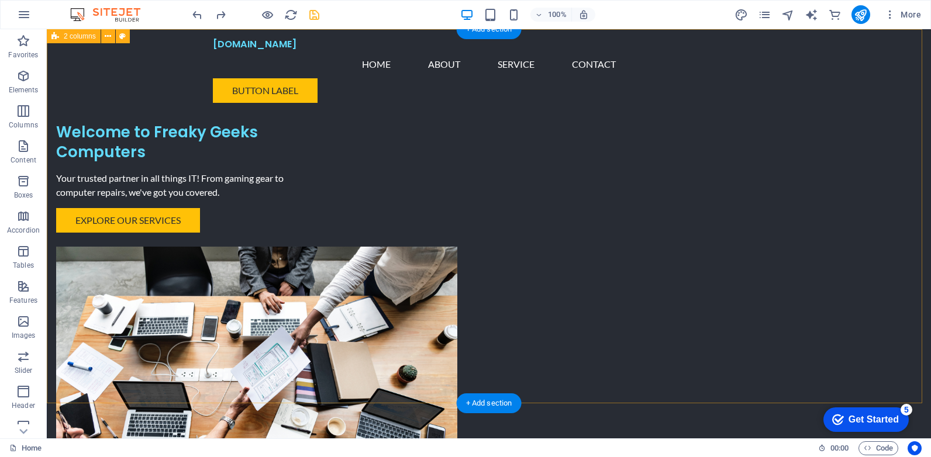
click at [150, 178] on div "Welcome to Freaky Geeks Computers Your trusted partner in all things IT! From g…" at bounding box center [489, 278] width 884 height 498
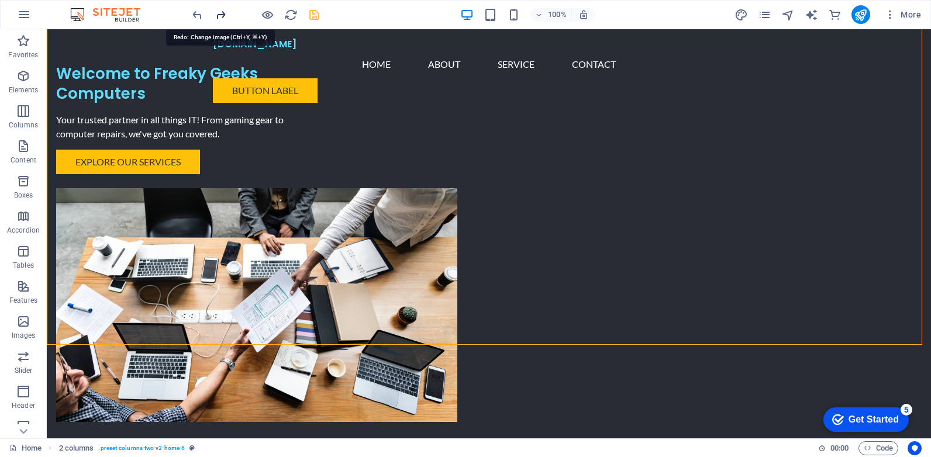
click at [214, 18] on icon "redo" at bounding box center [220, 14] width 13 height 13
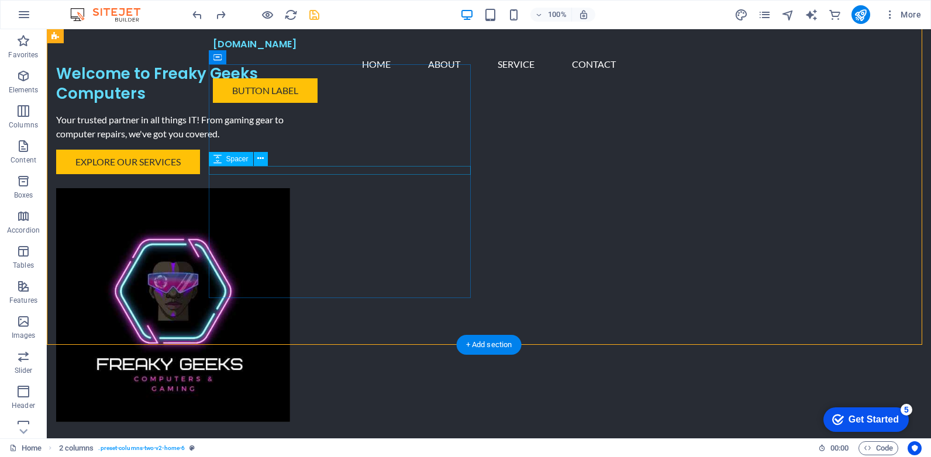
scroll to position [0, 0]
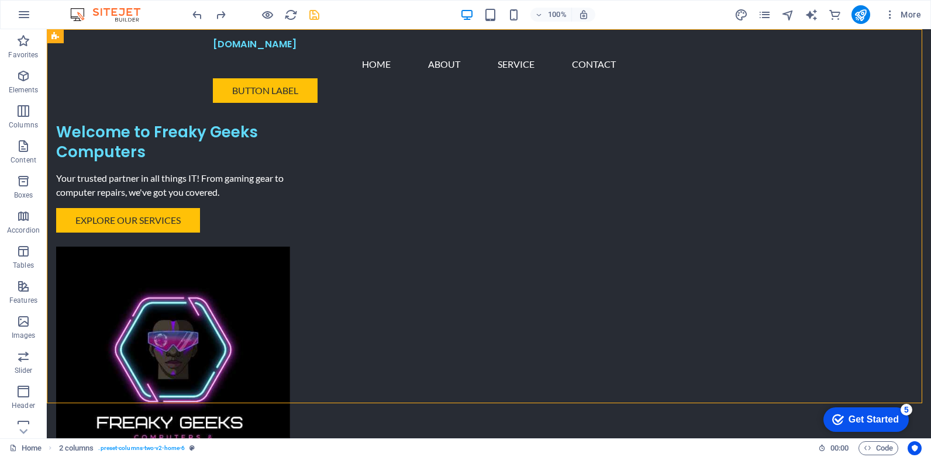
click at [315, 17] on icon "save" at bounding box center [314, 14] width 13 height 13
